Goal: Task Accomplishment & Management: Use online tool/utility

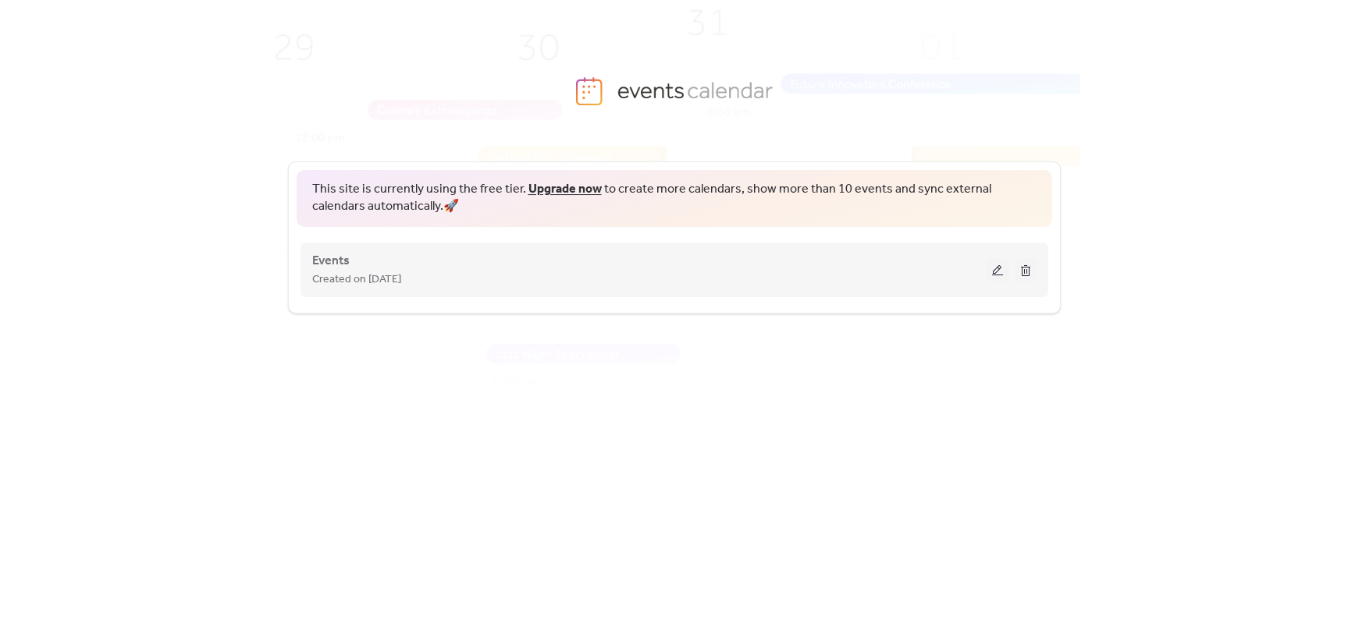
click at [993, 265] on button at bounding box center [997, 269] width 22 height 23
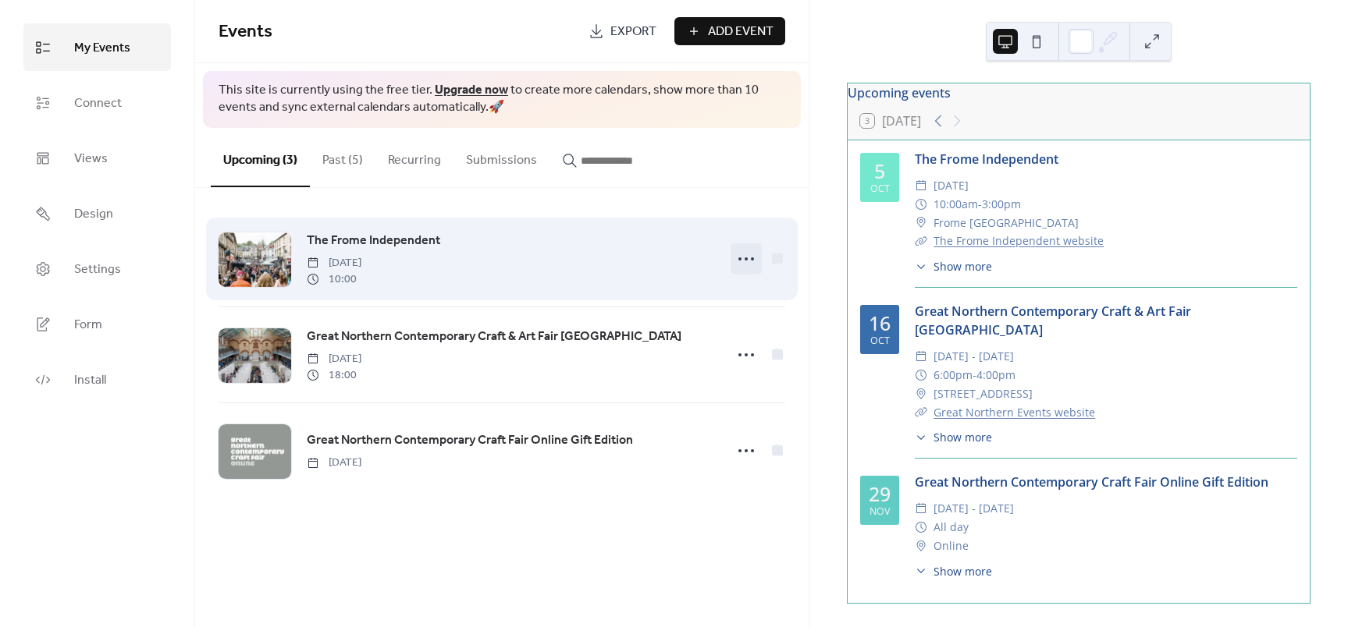
click at [754, 256] on icon at bounding box center [745, 259] width 25 height 25
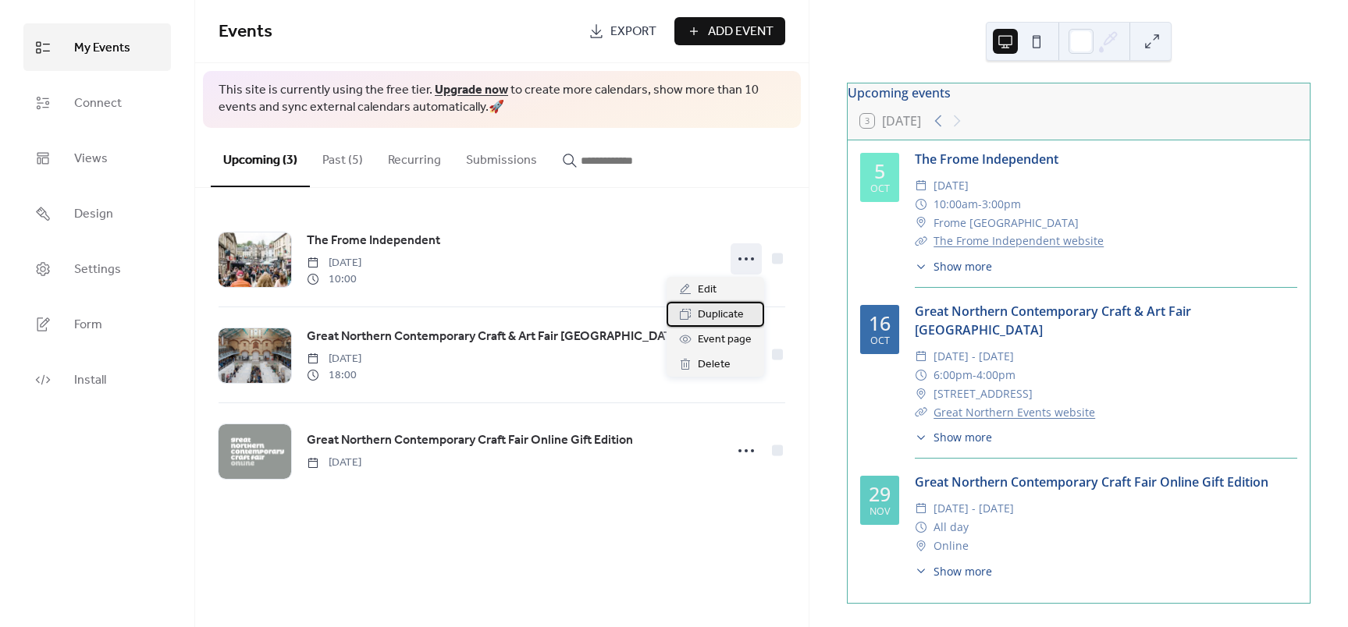
click at [741, 321] on span "Duplicate" at bounding box center [721, 315] width 46 height 19
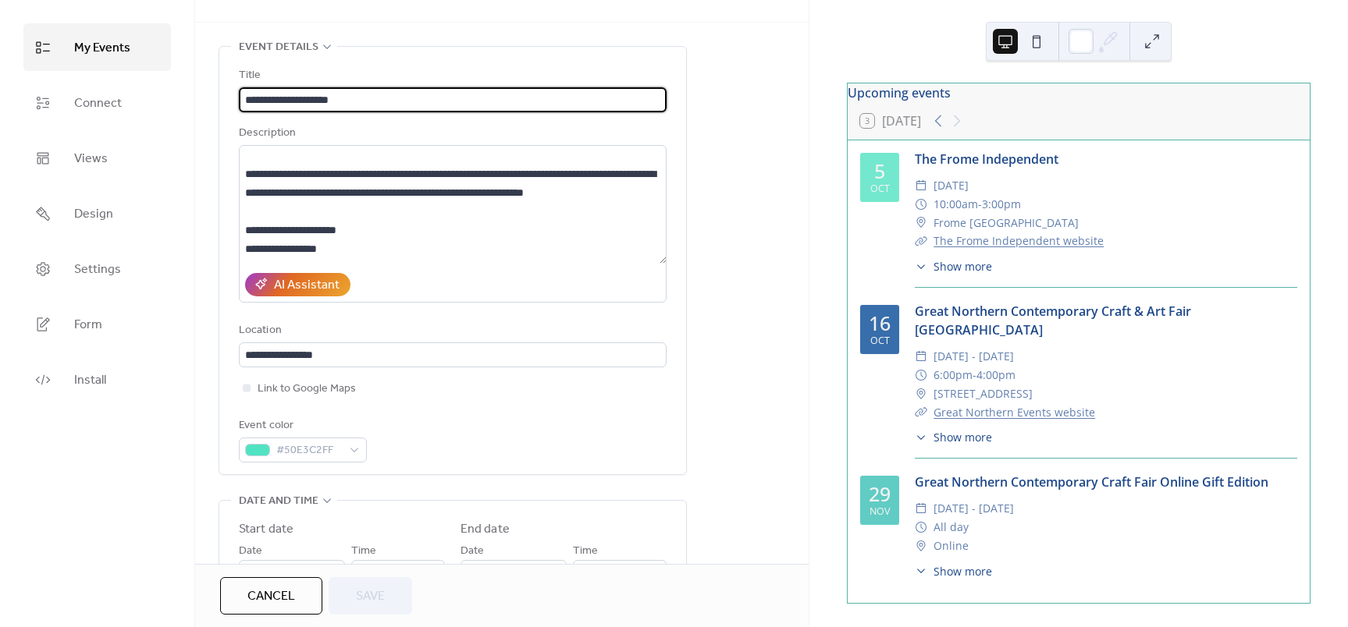
scroll to position [287, 0]
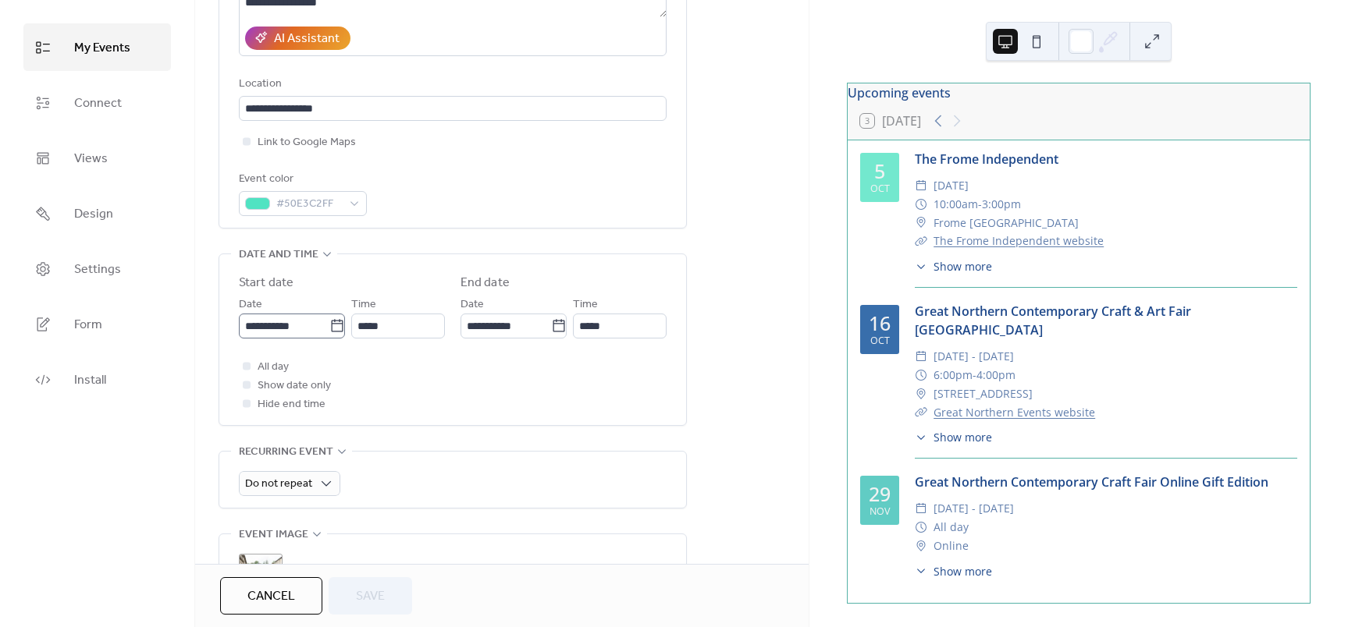
click at [333, 329] on icon at bounding box center [337, 326] width 16 height 16
click at [329, 329] on input "**********" at bounding box center [284, 326] width 91 height 25
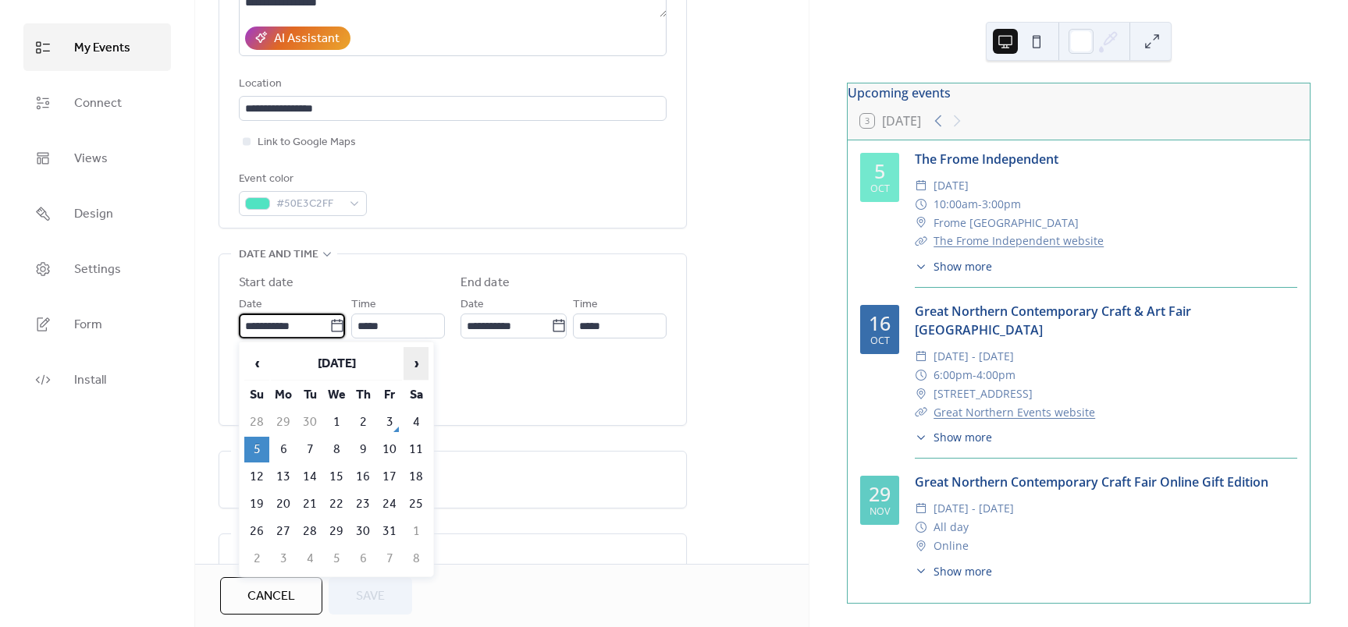
click at [417, 371] on span "›" at bounding box center [415, 363] width 23 height 31
click at [261, 452] on td "2" at bounding box center [256, 450] width 25 height 26
type input "**********"
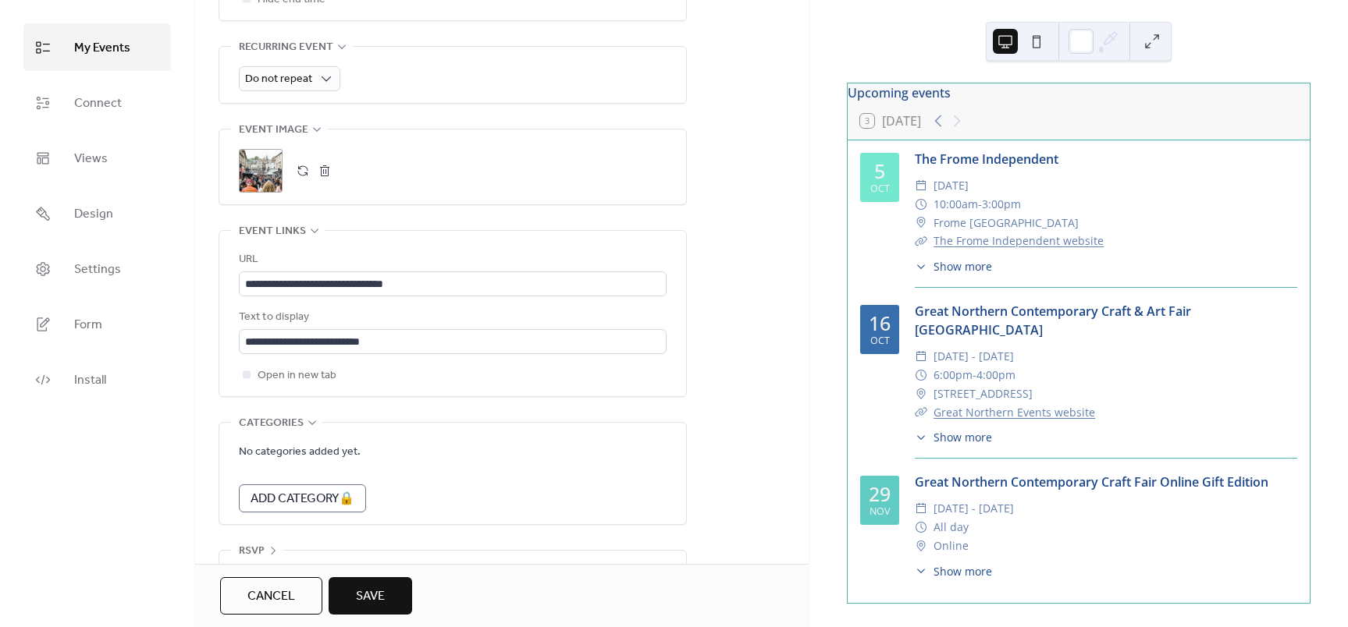
scroll to position [730, 0]
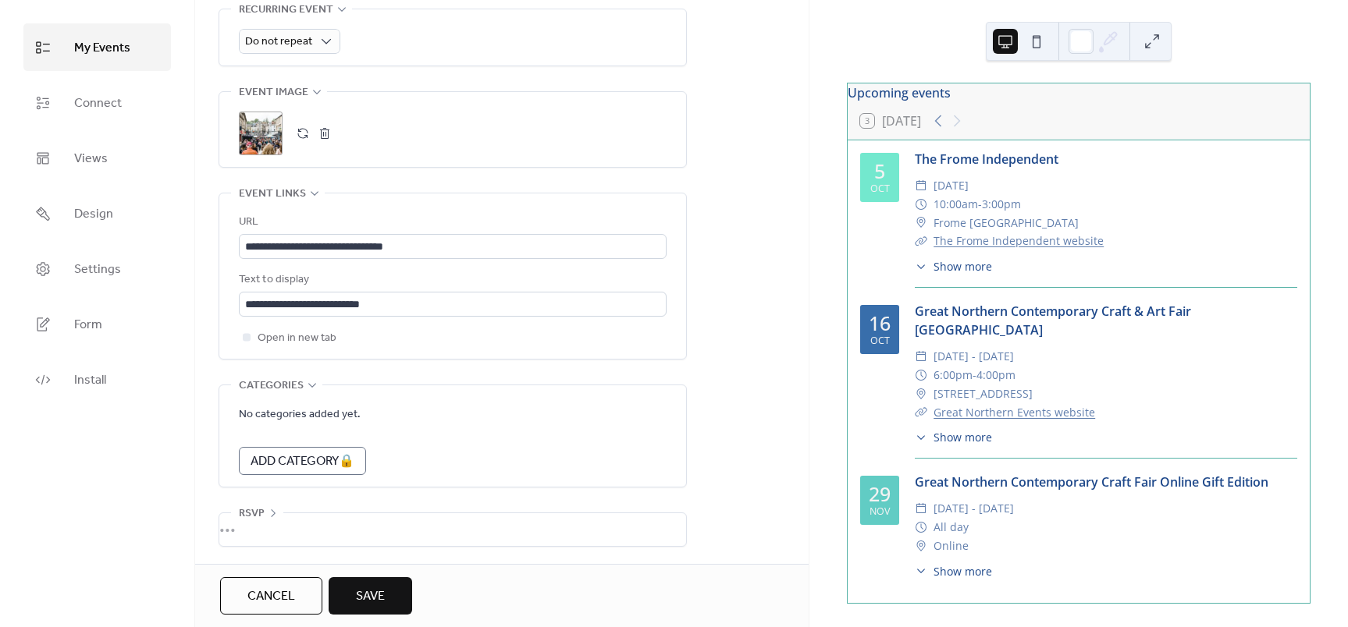
click at [381, 588] on span "Save" at bounding box center [370, 597] width 29 height 19
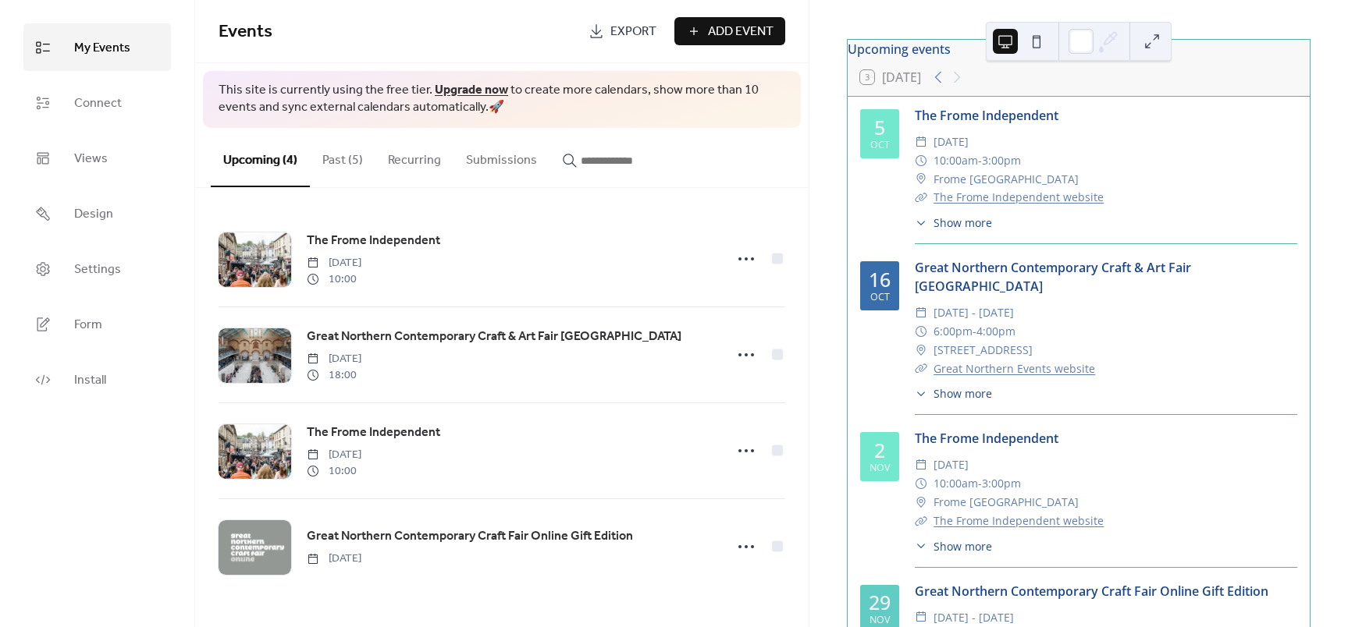
scroll to position [144, 0]
